Goal: Information Seeking & Learning: Learn about a topic

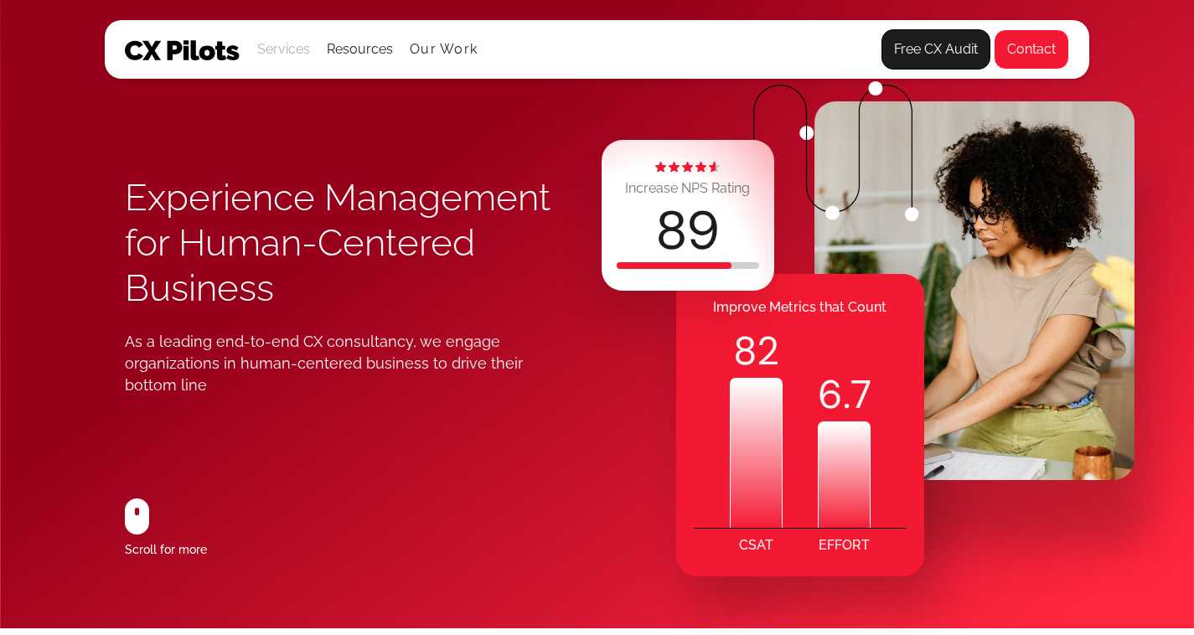
click at [285, 54] on div "Services" at bounding box center [283, 49] width 53 height 23
click at [263, 53] on div "Services" at bounding box center [283, 49] width 53 height 23
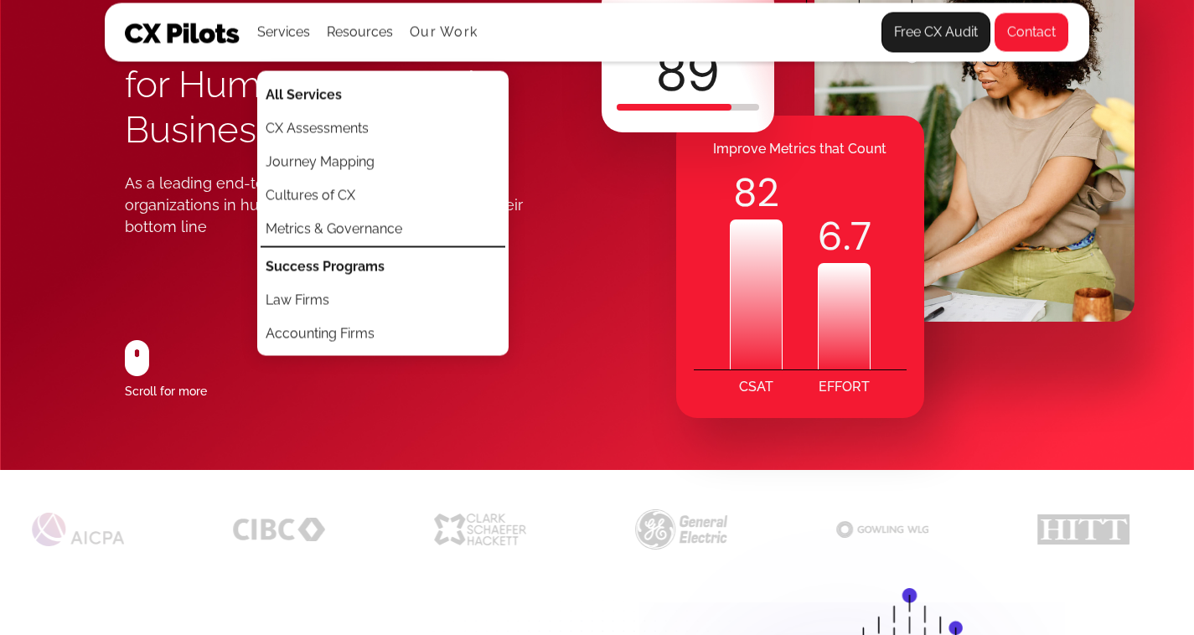
scroll to position [168, 0]
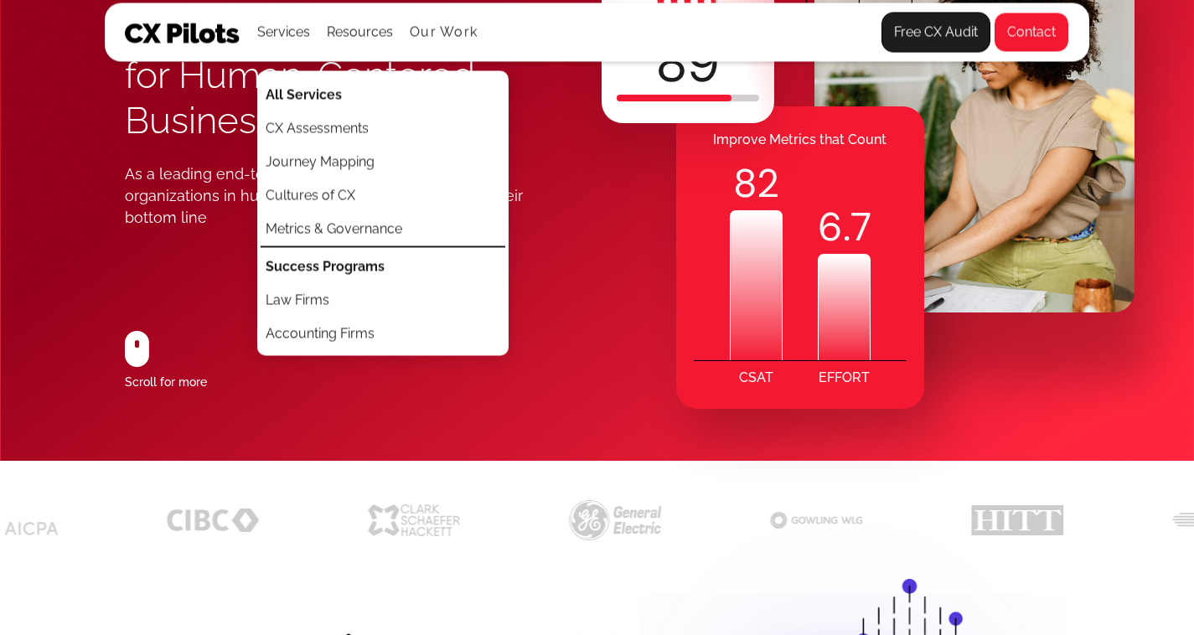
click at [9, 205] on div "Experience Management for Human-Centered Business As a leading end-to-end CX co…" at bounding box center [597, 146] width 1194 height 629
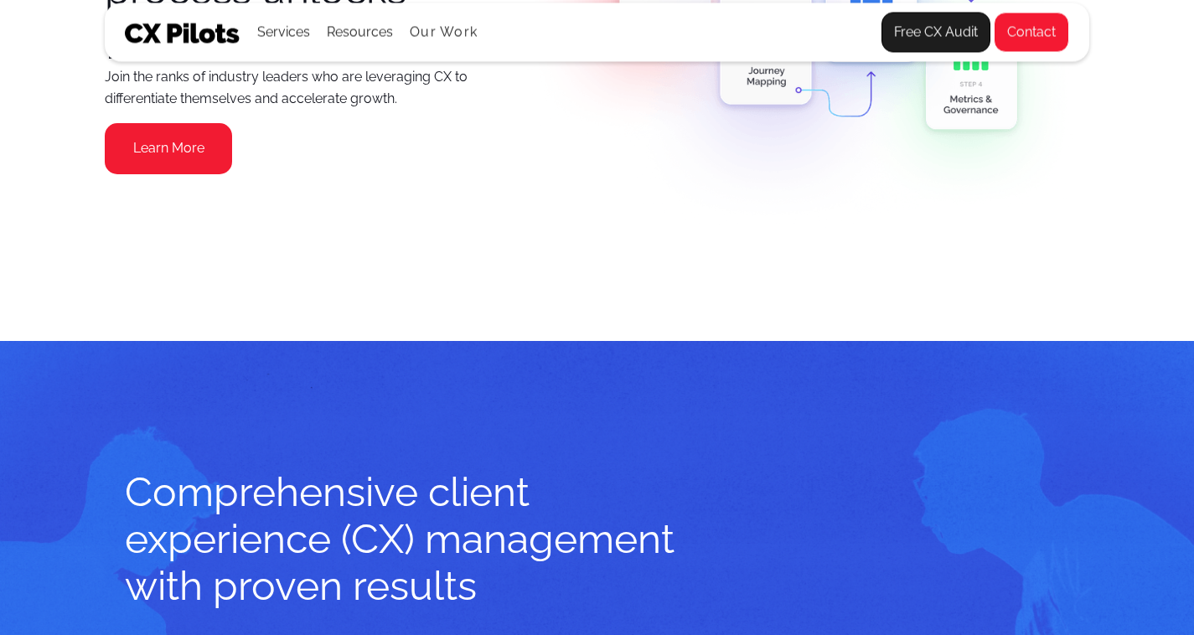
scroll to position [2430, 0]
